Goal: Find specific page/section: Find specific page/section

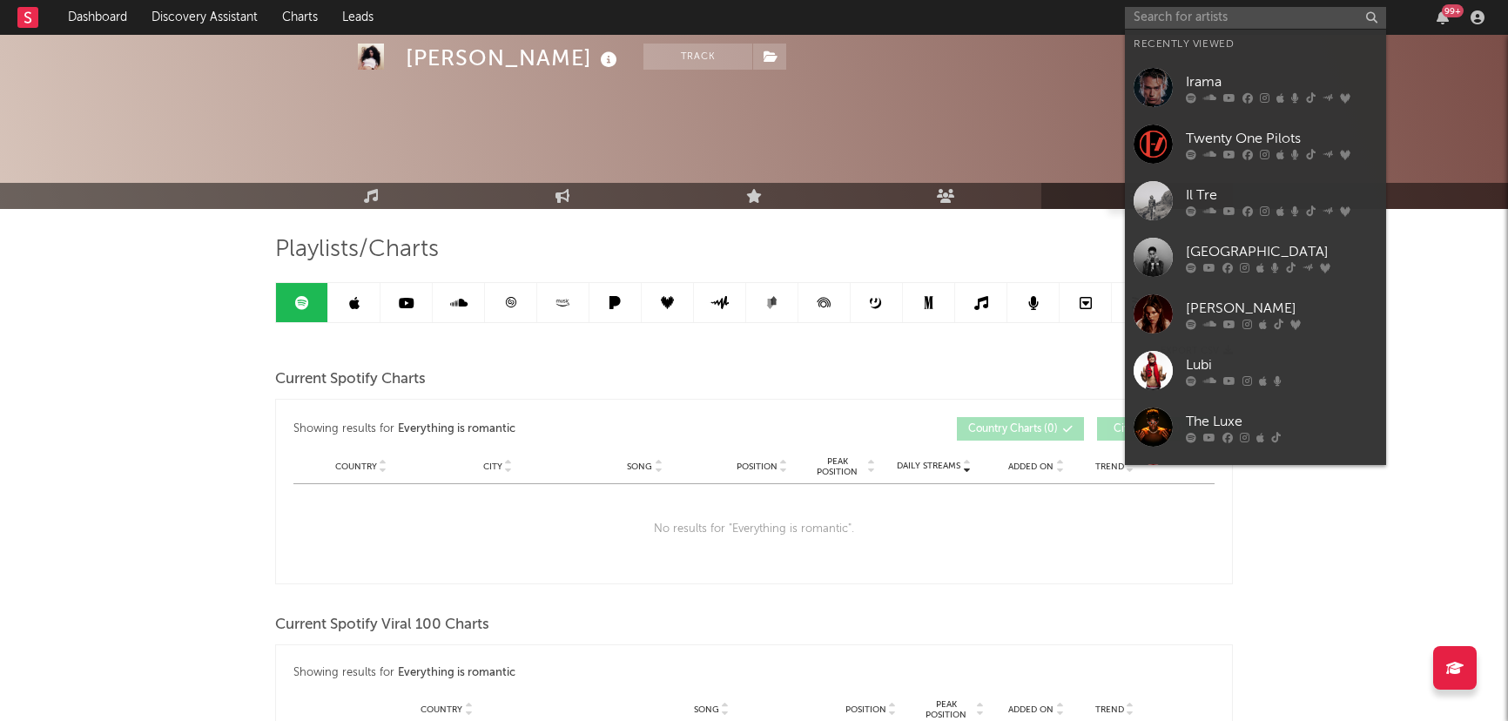
scroll to position [2690, 0]
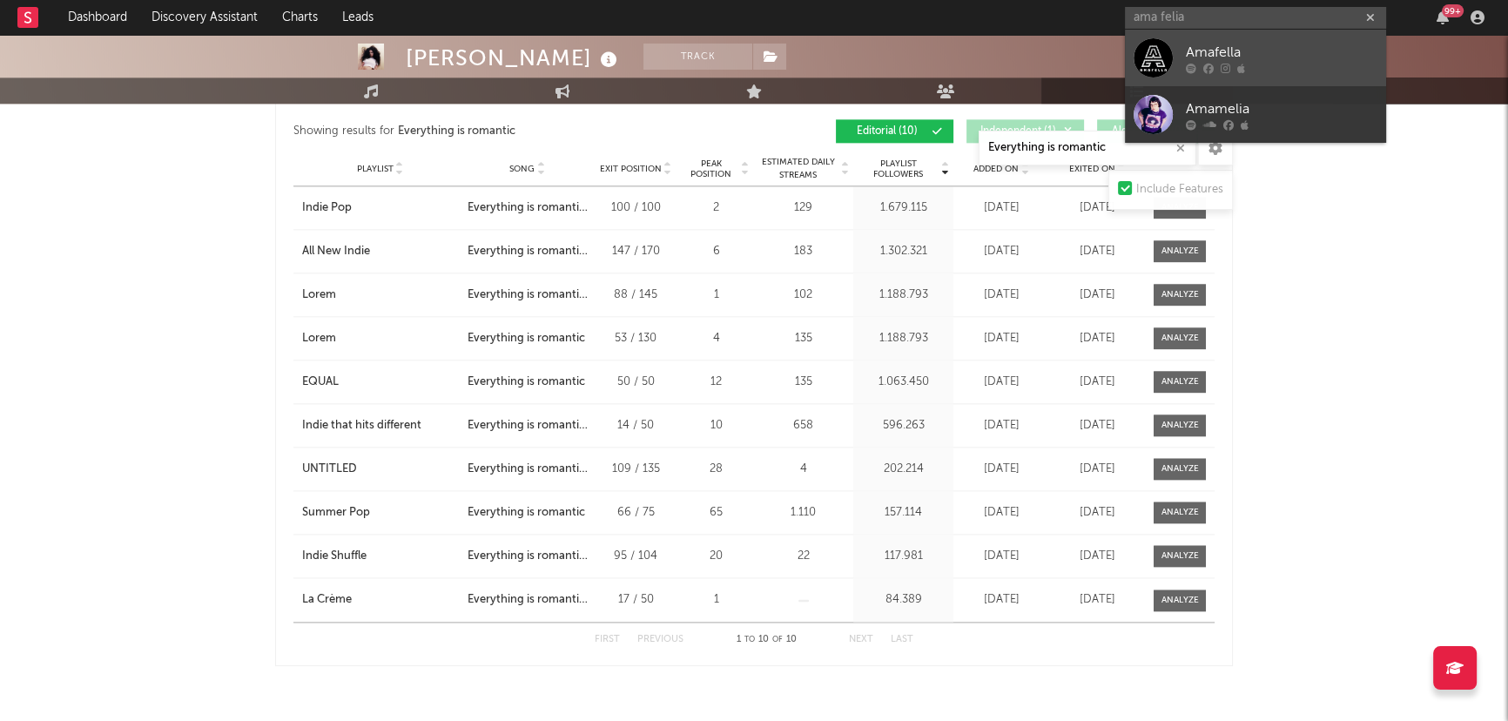
type input "ama felia"
click at [1262, 49] on div "Amafella" at bounding box center [1282, 52] width 192 height 21
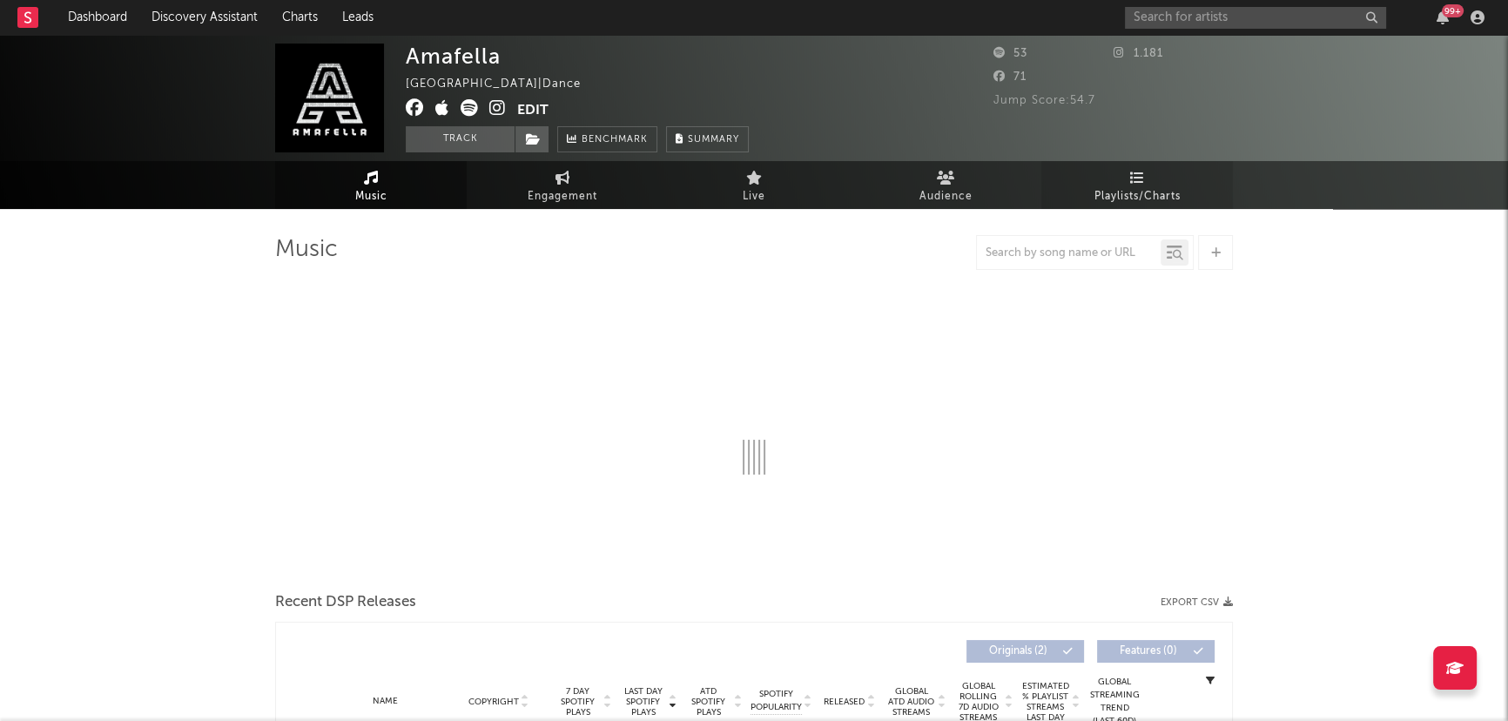
select select "1w"
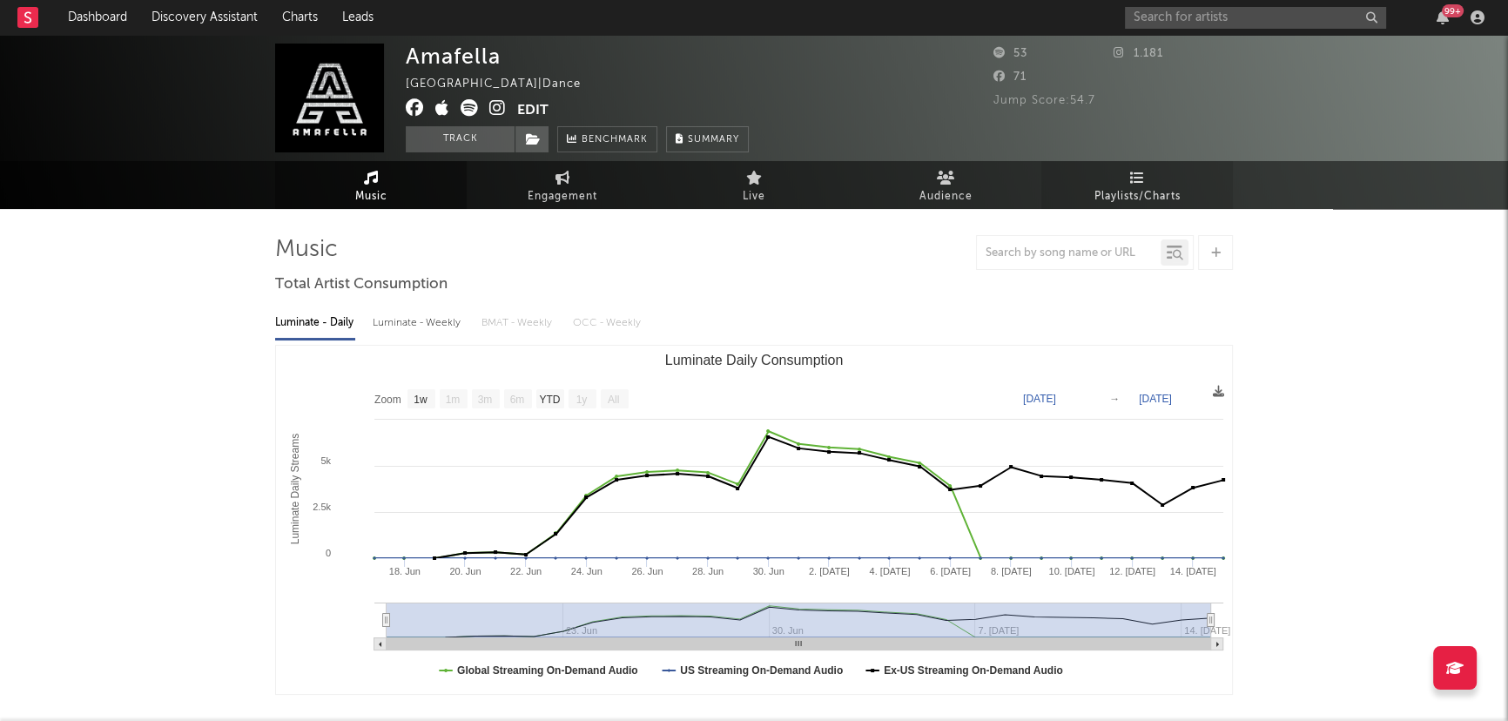
click at [1120, 201] on span "Playlists/Charts" at bounding box center [1137, 196] width 86 height 21
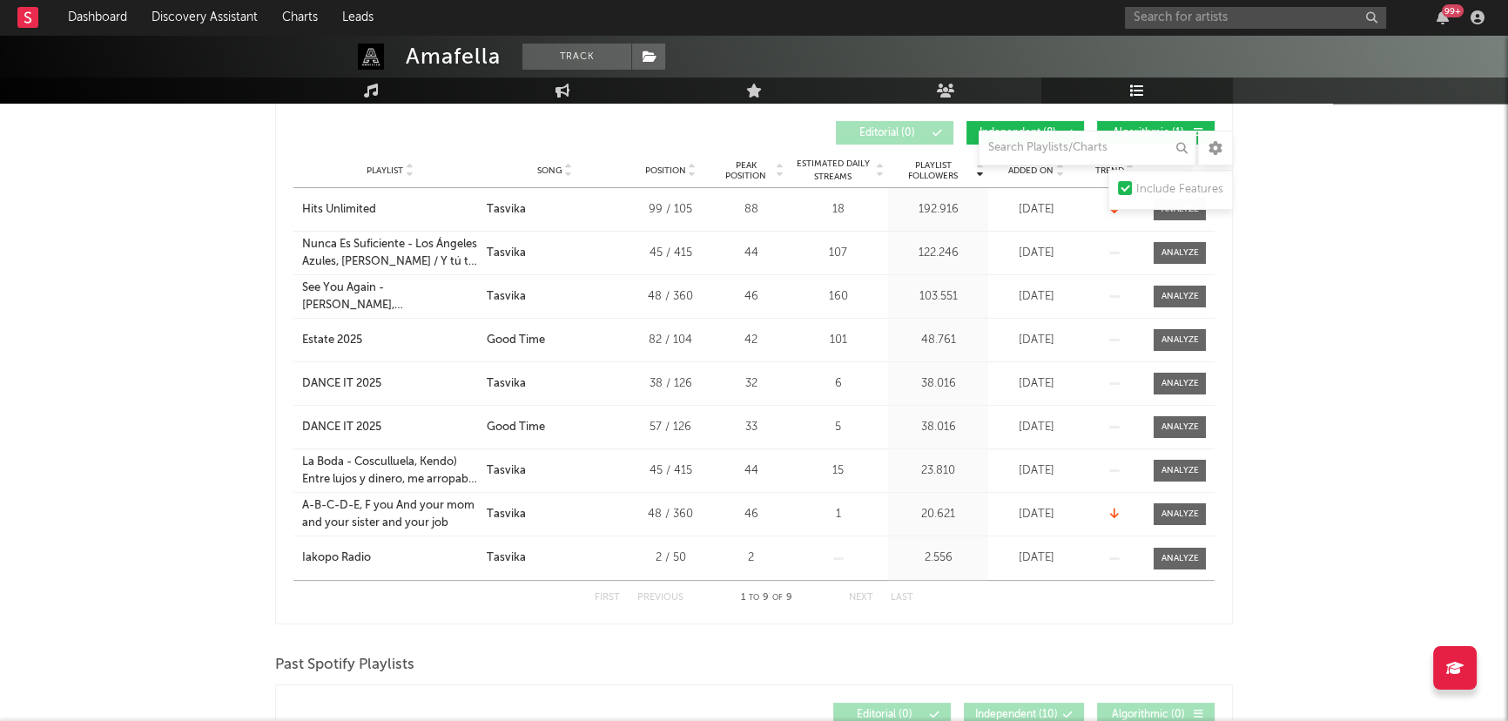
scroll to position [78, 0]
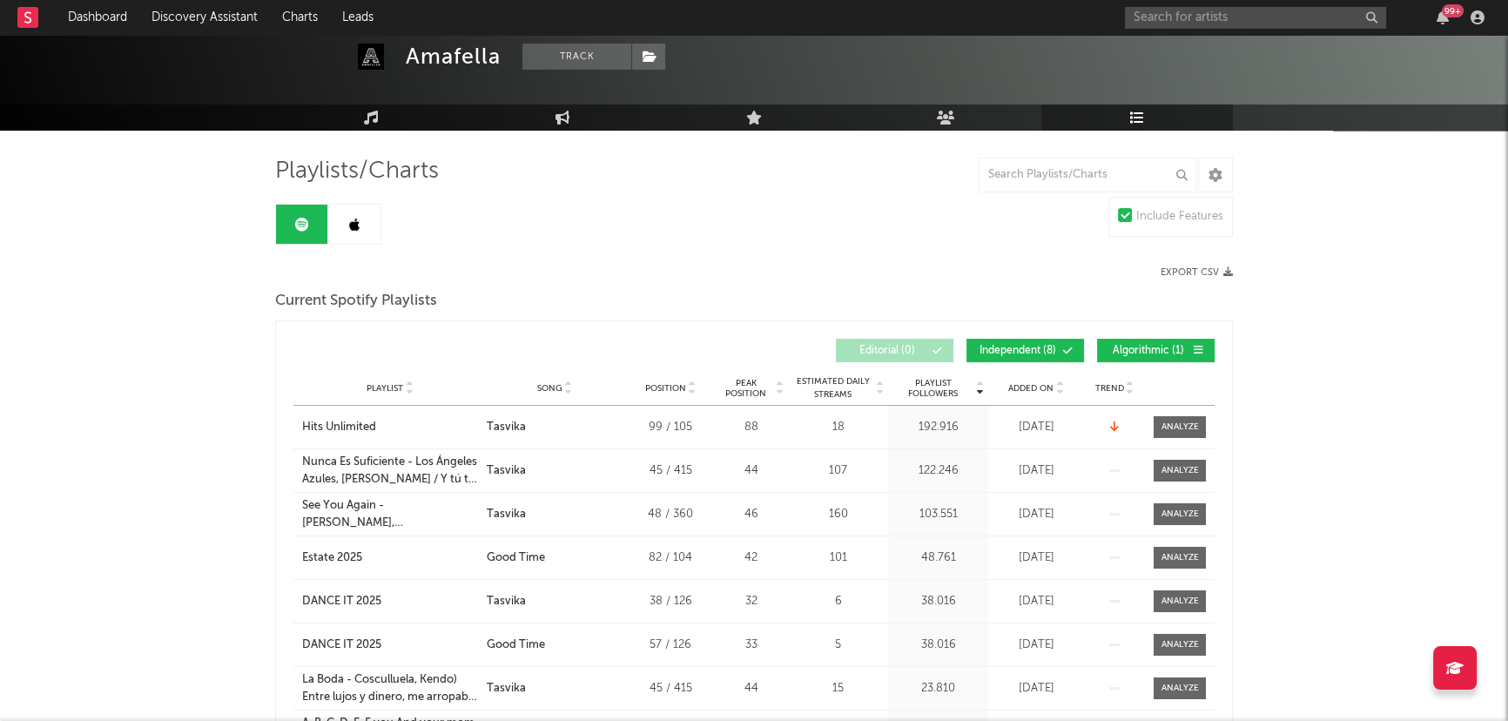
click at [1187, 339] on button "Algorithmic ( 1 )" at bounding box center [1156, 351] width 118 height 24
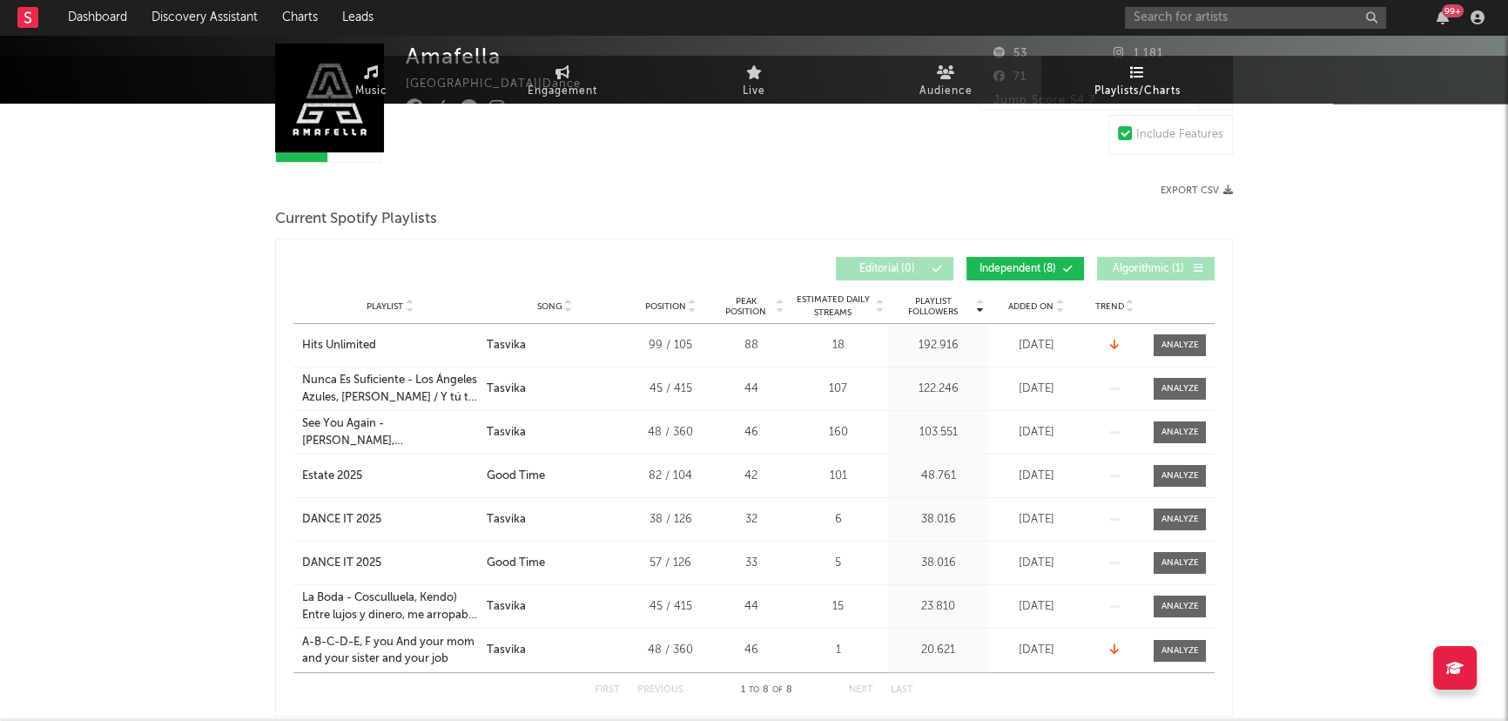
scroll to position [0, 0]
